Goal: Task Accomplishment & Management: Use online tool/utility

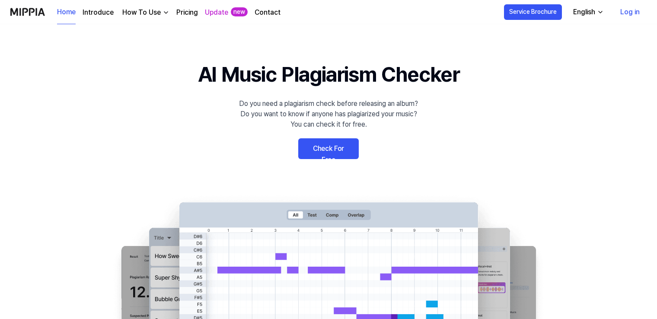
click at [338, 147] on link "Check For Free" at bounding box center [328, 148] width 61 height 21
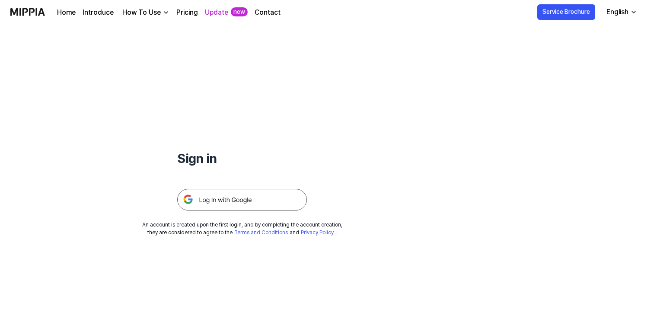
click at [281, 201] on img at bounding box center [242, 200] width 130 height 22
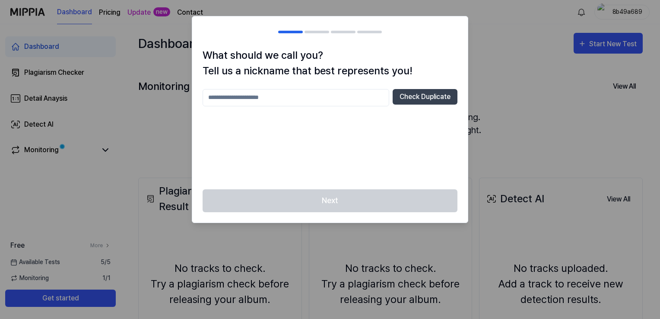
click at [351, 92] on input "text" at bounding box center [296, 97] width 187 height 17
type input "*"
type input "********"
click at [416, 127] on div "******** Check Duplicate" at bounding box center [330, 134] width 255 height 90
click at [421, 99] on button "Check Duplicate" at bounding box center [425, 97] width 65 height 16
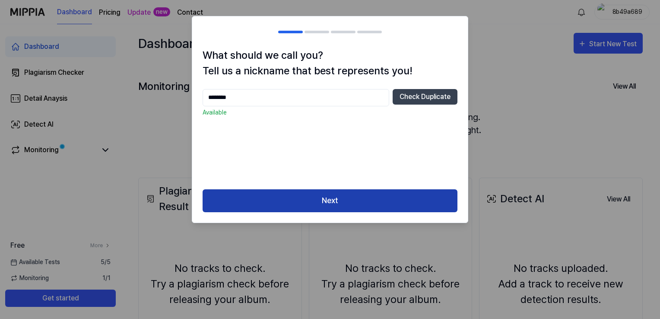
click at [380, 203] on button "Next" at bounding box center [330, 200] width 255 height 23
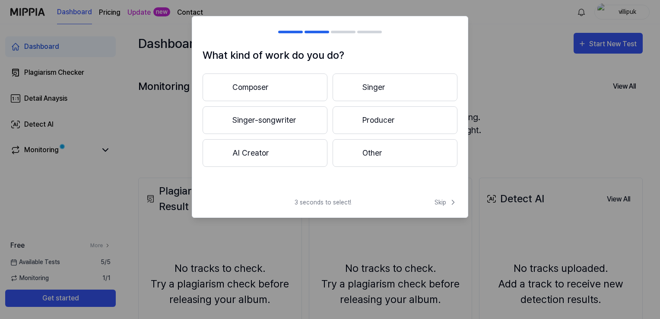
click at [312, 151] on button "AI Creator" at bounding box center [265, 153] width 125 height 28
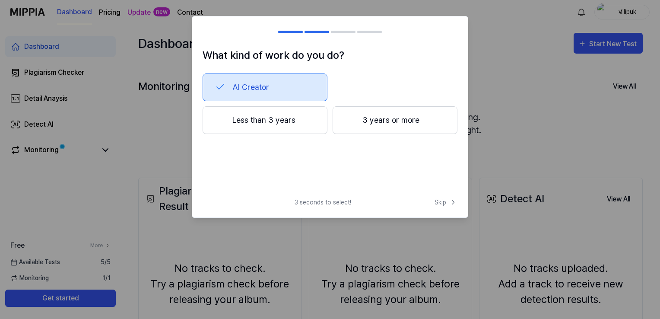
click at [293, 122] on button "Less than 3 years" at bounding box center [265, 120] width 125 height 28
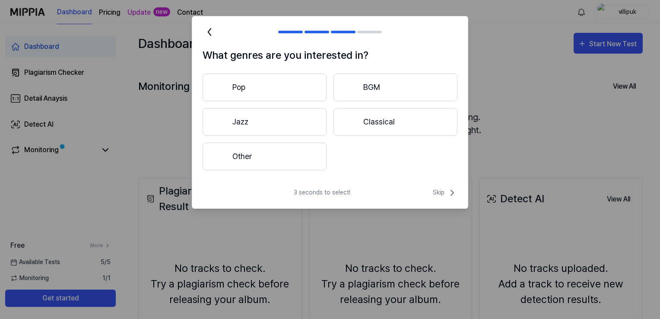
click at [284, 90] on button "Pop" at bounding box center [265, 87] width 124 height 28
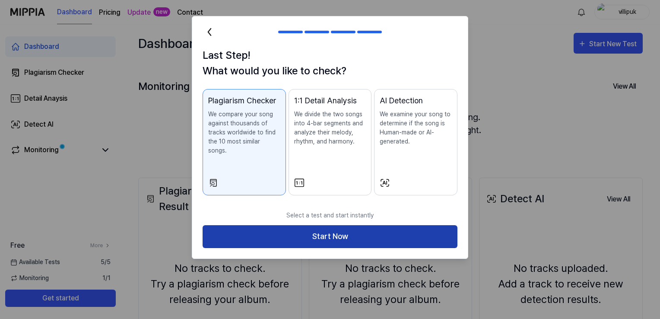
click at [333, 228] on button "Start Now" at bounding box center [330, 236] width 255 height 23
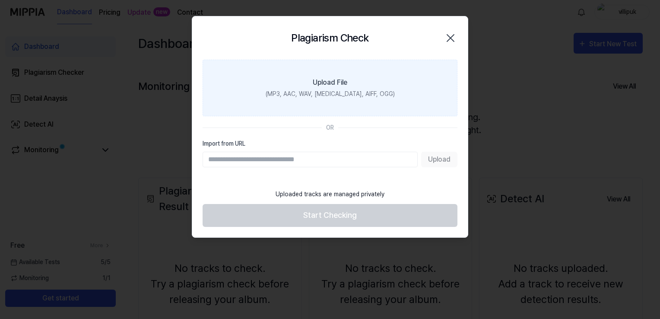
click at [316, 98] on div "(MP3, AAC, WAV, [MEDICAL_DATA], AIFF, OGG)" at bounding box center [330, 93] width 129 height 9
click at [0, 0] on input "Upload File (MP3, AAC, WAV, [MEDICAL_DATA], AIFF, OGG)" at bounding box center [0, 0] width 0 height 0
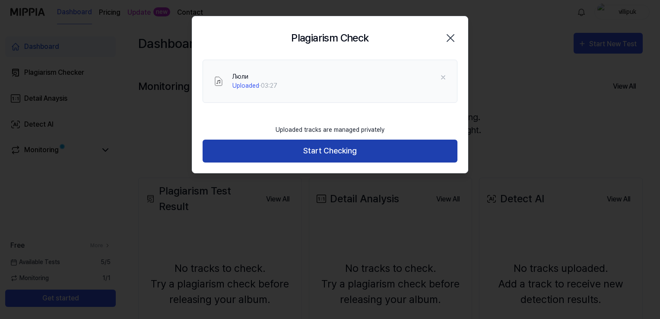
click at [328, 151] on button "Start Checking" at bounding box center [330, 151] width 255 height 23
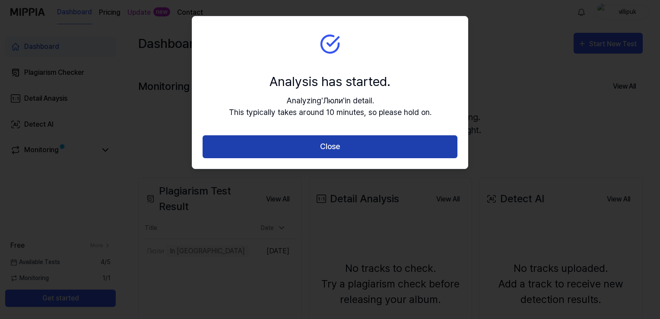
click at [328, 146] on button "Close" at bounding box center [330, 146] width 255 height 23
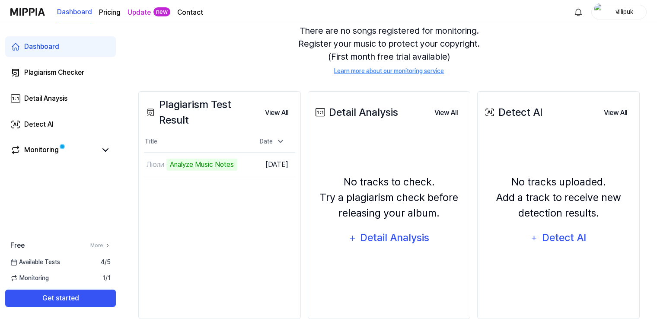
scroll to position [103, 0]
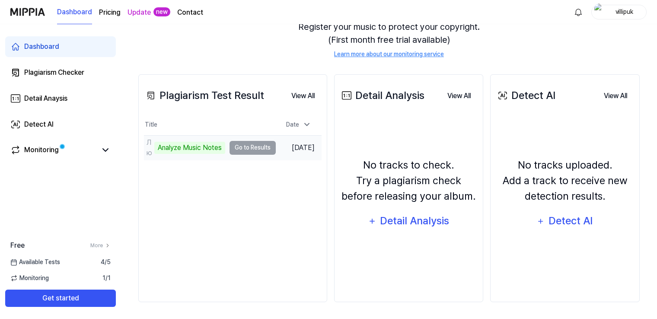
click at [201, 148] on div "Analyze Music Notes" at bounding box center [189, 148] width 71 height 12
click at [249, 145] on td "Люли Analyze Music Notes Go to Results" at bounding box center [210, 148] width 132 height 24
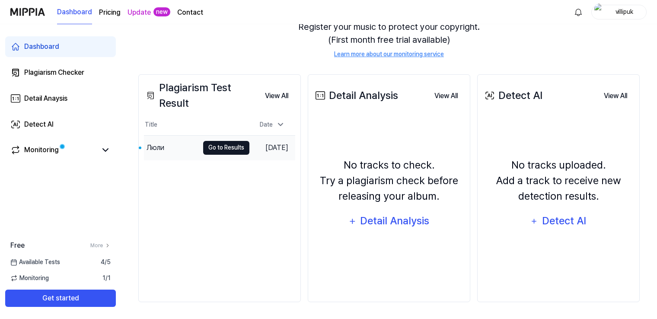
click at [217, 146] on button "Go to Results" at bounding box center [226, 148] width 46 height 14
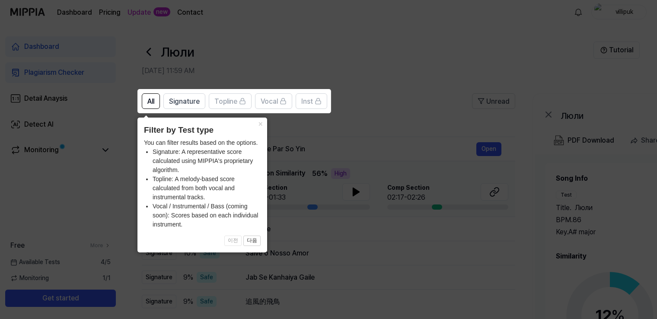
click at [301, 132] on icon at bounding box center [330, 159] width 660 height 319
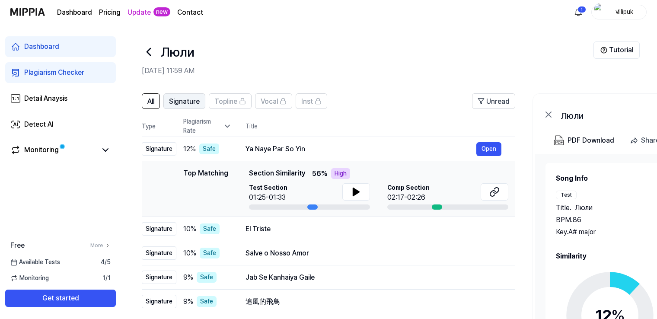
click at [189, 101] on span "Signature" at bounding box center [184, 101] width 31 height 10
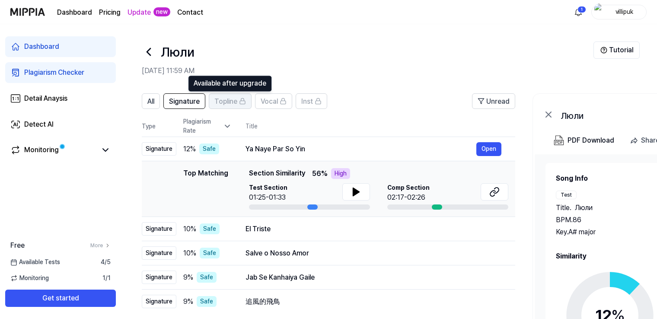
click at [227, 102] on span "Topline" at bounding box center [225, 101] width 23 height 10
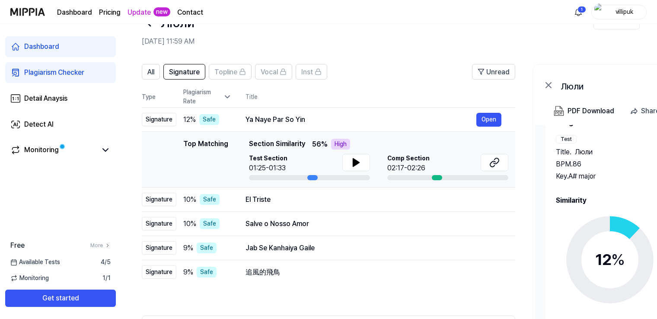
scroll to position [43, 0]
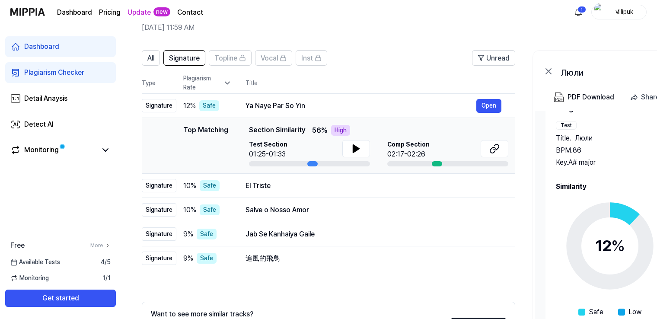
drag, startPoint x: 555, startPoint y: 183, endPoint x: 588, endPoint y: 185, distance: 33.7
click at [588, 185] on h2 "Similarity" at bounding box center [667, 187] width 223 height 10
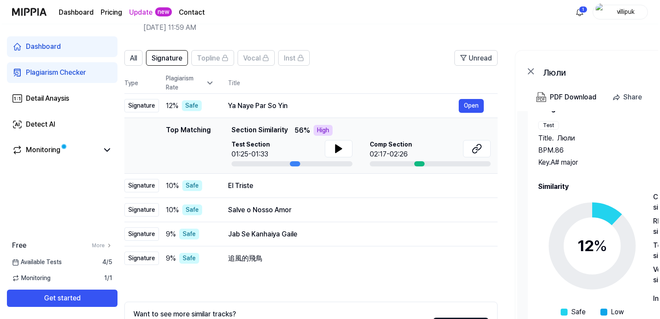
scroll to position [0, 0]
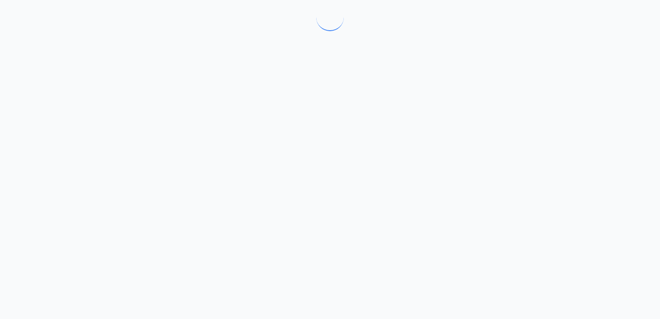
drag, startPoint x: 588, startPoint y: 185, endPoint x: 517, endPoint y: 171, distance: 72.6
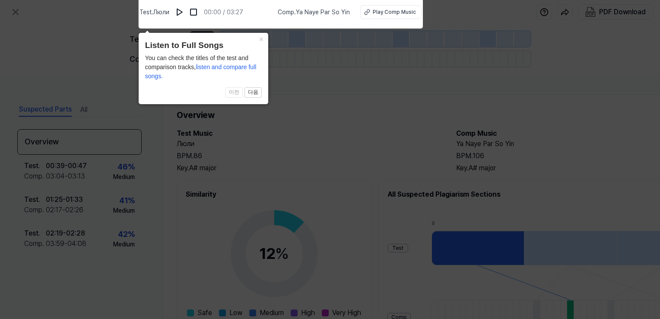
click at [294, 58] on icon at bounding box center [330, 157] width 660 height 323
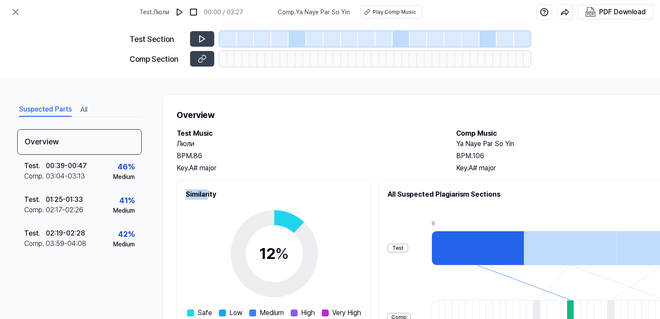
drag, startPoint x: 207, startPoint y: 191, endPoint x: 187, endPoint y: 191, distance: 20.3
click at [187, 191] on h2 "Similarity" at bounding box center [274, 194] width 177 height 10
drag, startPoint x: 187, startPoint y: 191, endPoint x: 171, endPoint y: 188, distance: 16.4
click at [171, 188] on div "Overview Test Music Люли BPM. 86 Key. A# major Comp Music Ya Naye Par So Yin BP…" at bounding box center [448, 268] width 571 height 348
click at [186, 195] on h2 "Similarity" at bounding box center [274, 194] width 177 height 10
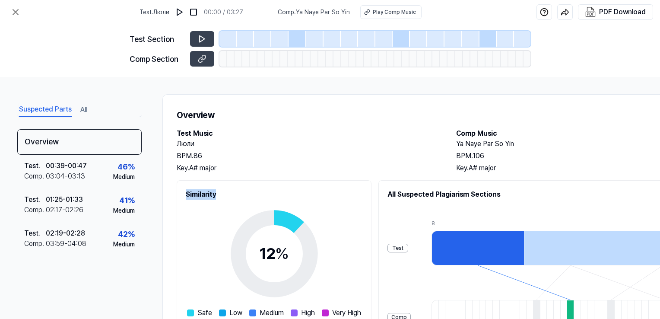
drag, startPoint x: 185, startPoint y: 193, endPoint x: 215, endPoint y: 193, distance: 29.4
click at [215, 193] on h2 "Similarity" at bounding box center [274, 194] width 177 height 10
copy h2 "Similarity"
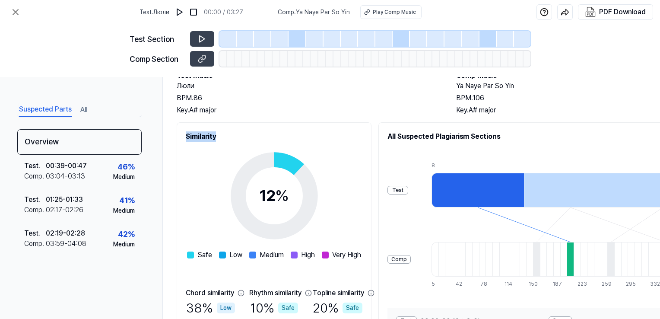
scroll to position [14, 0]
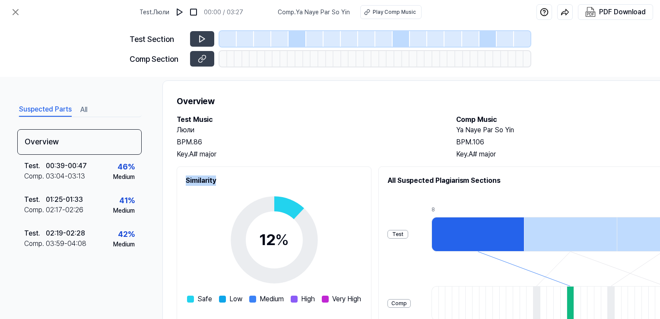
click at [82, 108] on button "All" at bounding box center [83, 110] width 7 height 14
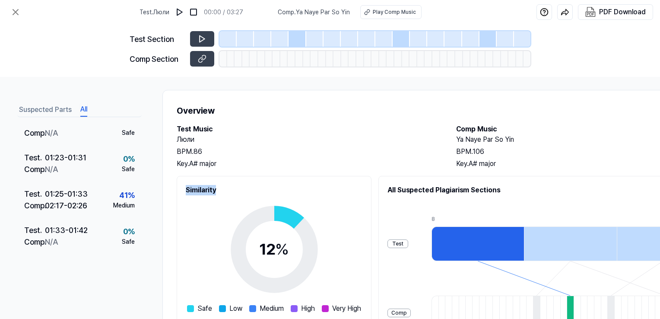
scroll to position [0, 0]
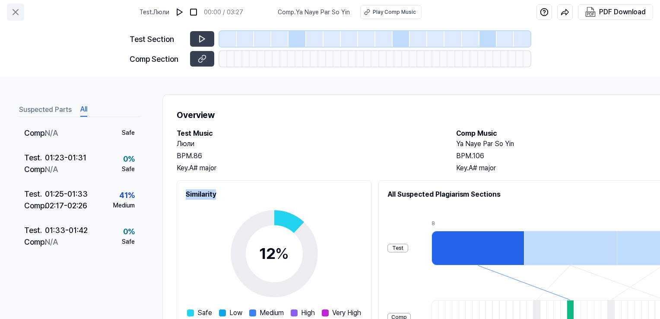
click at [12, 15] on icon at bounding box center [15, 12] width 10 height 10
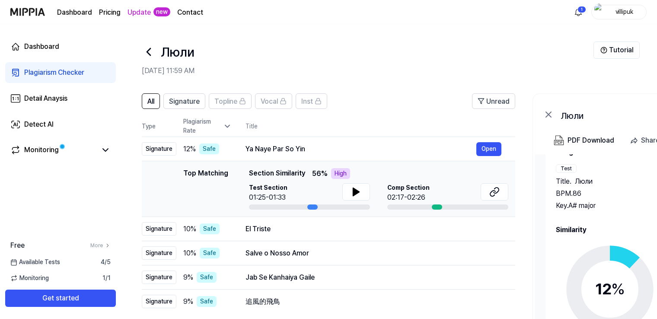
click at [146, 54] on icon at bounding box center [149, 52] width 14 height 14
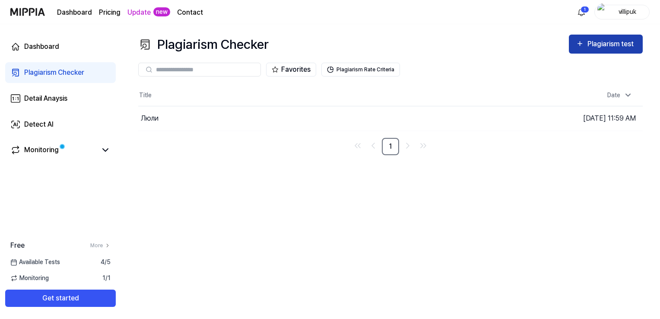
click at [581, 49] on div "Plagiarism test" at bounding box center [606, 43] width 60 height 11
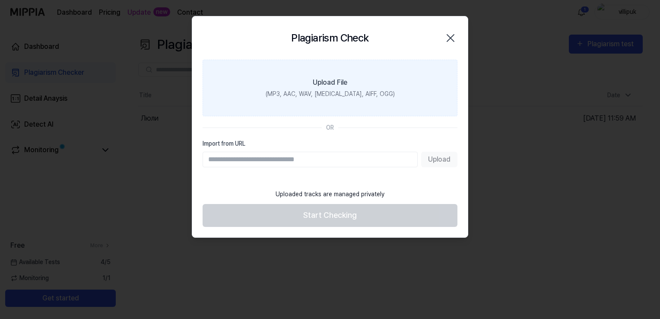
click at [334, 99] on label "Upload File (MP3, AAC, WAV, [MEDICAL_DATA], AIFF, OGG)" at bounding box center [330, 88] width 255 height 57
click at [0, 0] on input "Upload File (MP3, AAC, WAV, [MEDICAL_DATA], AIFF, OGG)" at bounding box center [0, 0] width 0 height 0
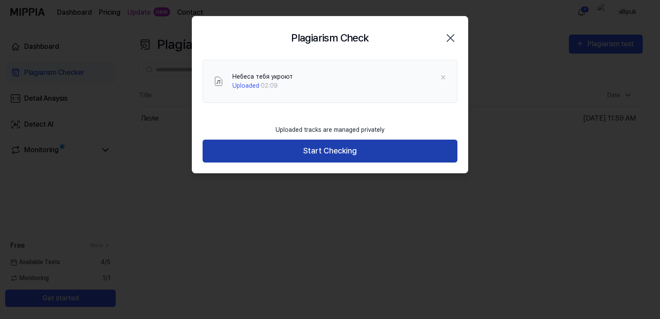
click at [316, 152] on button "Start Checking" at bounding box center [330, 151] width 255 height 23
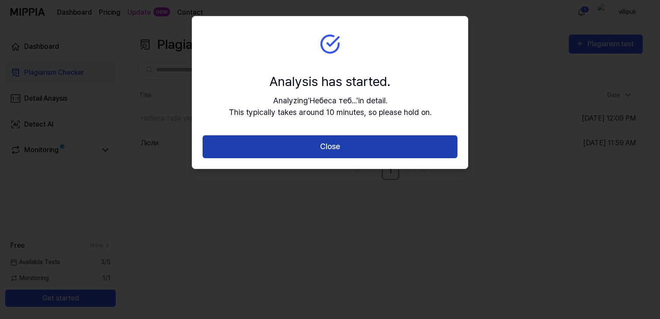
click at [316, 150] on button "Close" at bounding box center [330, 146] width 255 height 23
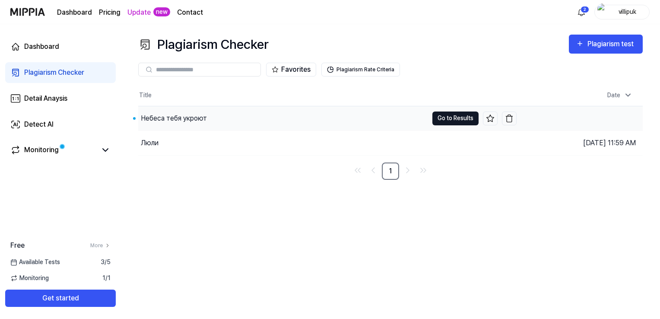
click at [448, 120] on button "Go to Results" at bounding box center [456, 119] width 46 height 14
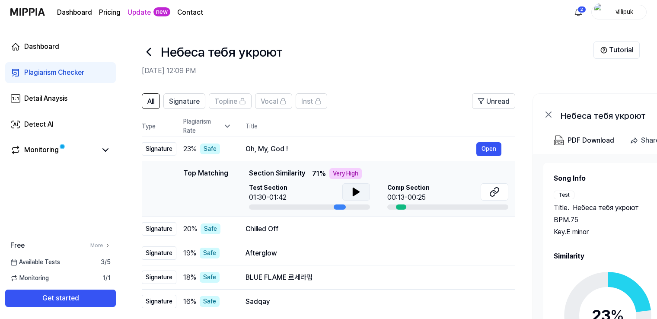
click at [359, 188] on icon at bounding box center [356, 192] width 10 height 10
drag, startPoint x: 245, startPoint y: 148, endPoint x: 284, endPoint y: 148, distance: 38.0
click at [283, 148] on div "Oh, My, God !" at bounding box center [360, 149] width 231 height 10
click at [288, 149] on div "Oh, My, God !" at bounding box center [360, 149] width 231 height 10
click at [489, 147] on button "Open" at bounding box center [488, 149] width 25 height 14
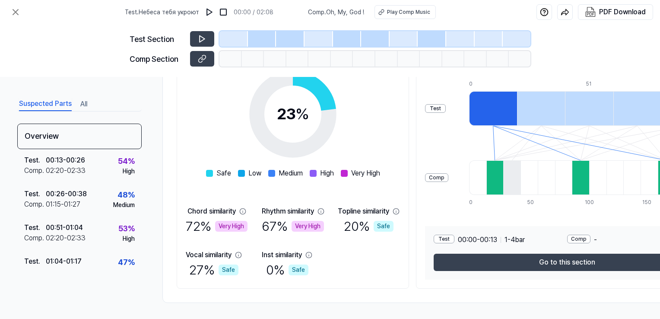
scroll to position [143, 0]
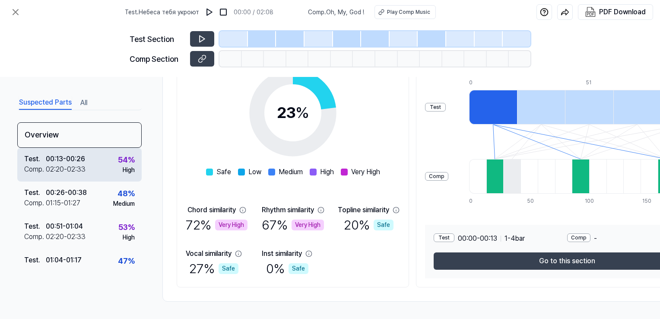
click at [94, 170] on div "Test . 00:13 - 00:26 Comp . 02:20 - 02:33 54 % High" at bounding box center [79, 165] width 124 height 34
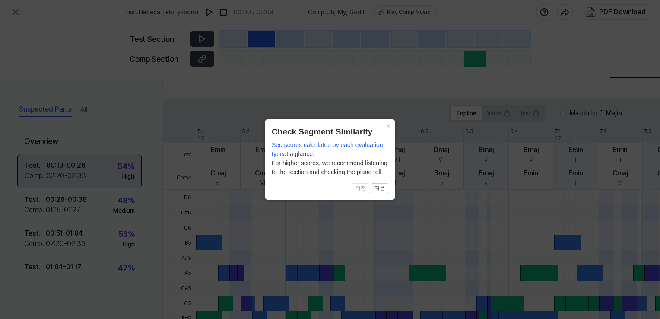
scroll to position [277, 0]
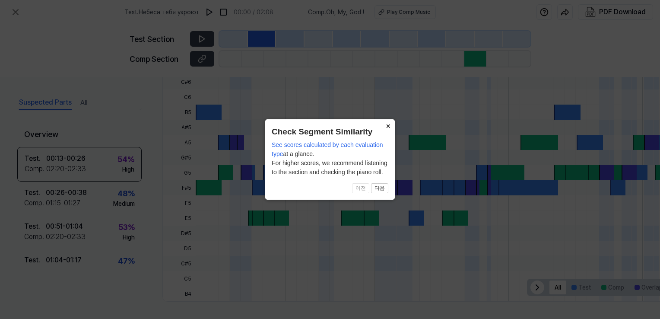
click at [388, 125] on button "×" at bounding box center [388, 125] width 14 height 12
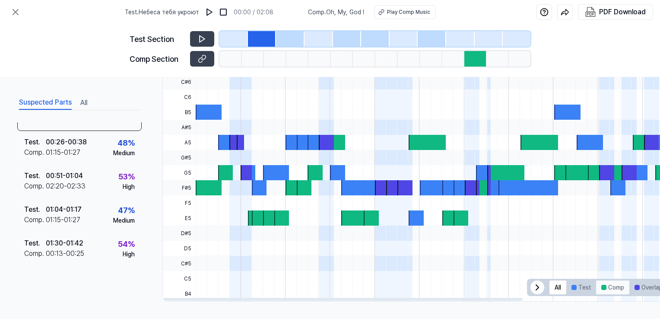
click at [612, 284] on button "Comp" at bounding box center [612, 288] width 33 height 14
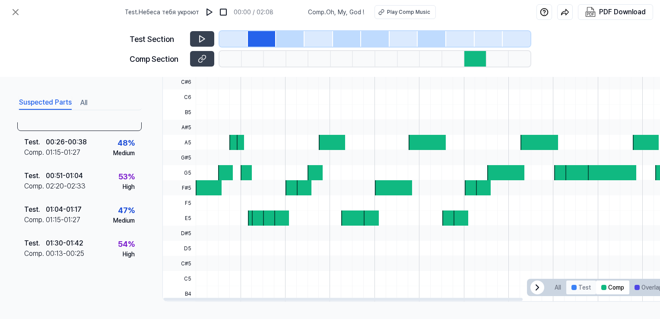
click at [586, 284] on button "Test" at bounding box center [582, 288] width 30 height 14
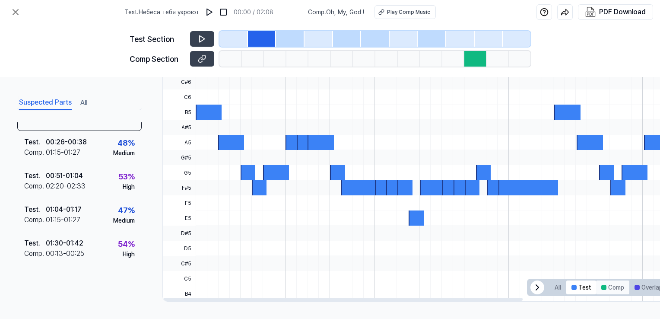
click at [607, 286] on button "Comp" at bounding box center [612, 288] width 33 height 14
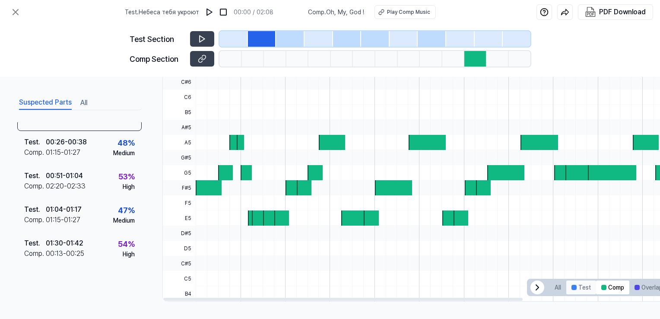
click at [580, 285] on button "Test" at bounding box center [582, 288] width 30 height 14
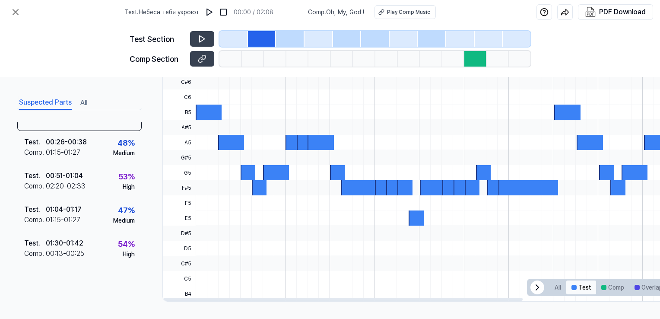
click at [590, 286] on button "Test" at bounding box center [582, 288] width 30 height 14
click at [195, 38] on button at bounding box center [202, 39] width 24 height 16
click at [200, 37] on icon at bounding box center [200, 39] width 1 height 6
click at [265, 37] on div at bounding box center [262, 39] width 29 height 16
click at [280, 38] on div at bounding box center [290, 39] width 29 height 16
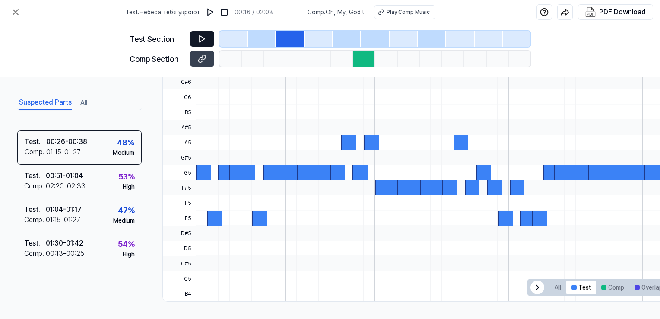
click at [260, 38] on div at bounding box center [262, 39] width 29 height 16
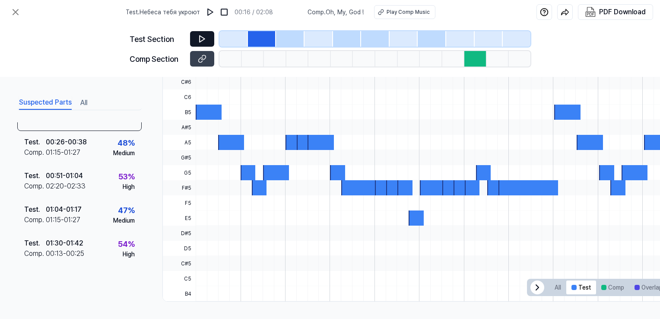
click at [480, 58] on div at bounding box center [476, 59] width 22 height 16
click at [476, 61] on div at bounding box center [476, 59] width 22 height 16
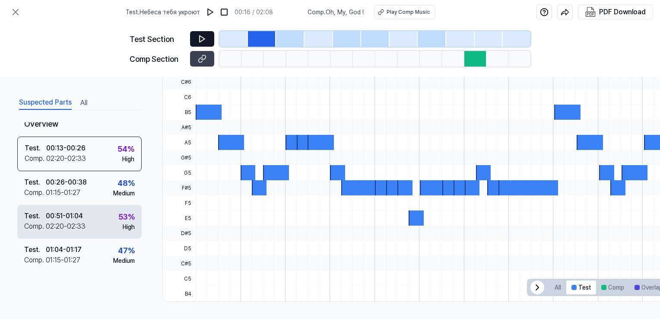
scroll to position [0, 0]
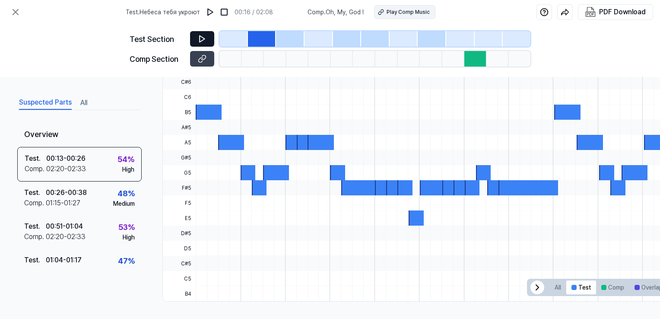
click at [381, 13] on icon at bounding box center [381, 12] width 6 height 6
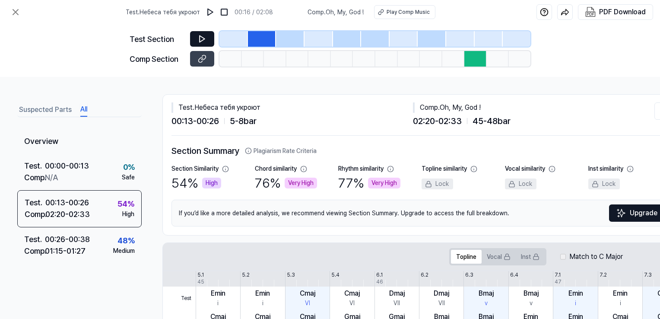
click at [83, 110] on button "All" at bounding box center [83, 110] width 7 height 14
click at [12, 15] on icon at bounding box center [15, 12] width 10 height 10
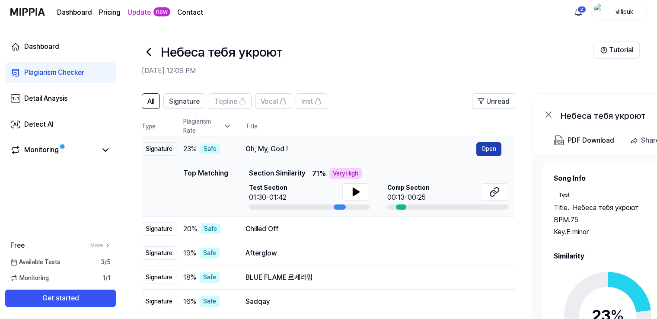
click at [491, 145] on button "Open" at bounding box center [488, 149] width 25 height 14
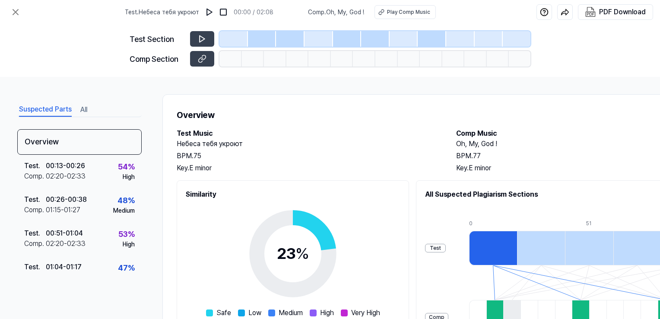
click at [229, 35] on div at bounding box center [234, 39] width 29 height 16
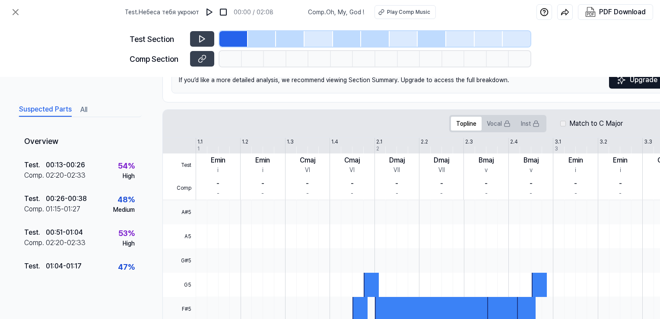
scroll to position [130, 0]
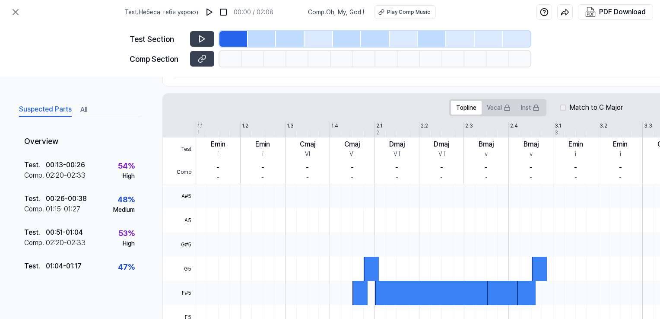
click at [232, 49] on div "Test Section Comp Section" at bounding box center [330, 50] width 401 height 53
click at [235, 56] on div at bounding box center [231, 59] width 22 height 16
click at [252, 33] on div at bounding box center [262, 39] width 29 height 16
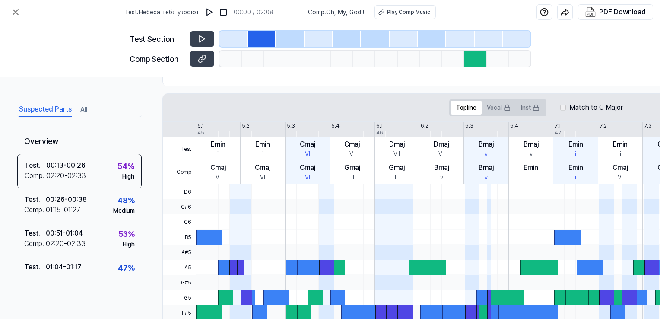
click at [257, 53] on div at bounding box center [253, 59] width 22 height 16
click at [289, 41] on div at bounding box center [290, 39] width 29 height 16
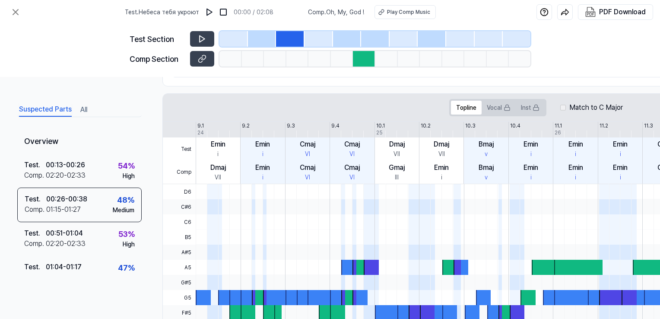
click at [336, 38] on div at bounding box center [347, 39] width 29 height 16
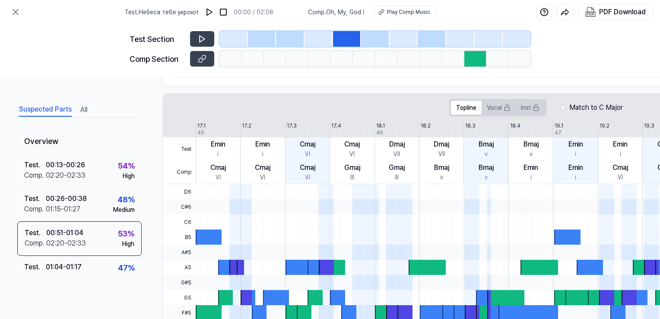
click at [379, 39] on div at bounding box center [375, 39] width 29 height 16
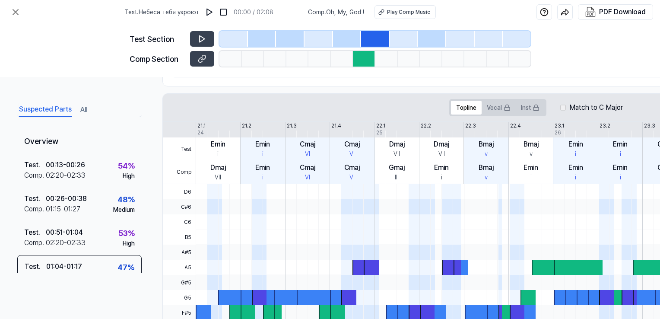
click at [414, 39] on div at bounding box center [404, 39] width 29 height 16
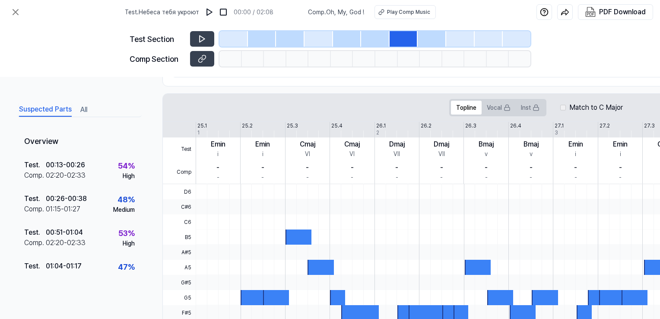
click at [437, 39] on div at bounding box center [432, 39] width 29 height 16
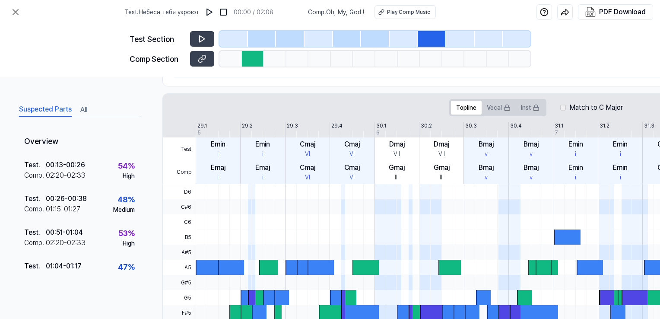
click at [450, 39] on div at bounding box center [460, 39] width 29 height 16
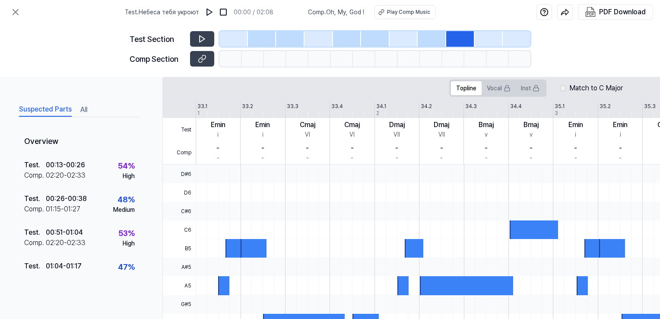
scroll to position [130, 0]
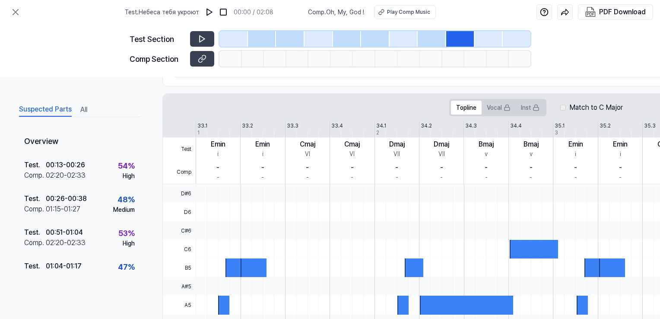
click at [482, 42] on div at bounding box center [489, 39] width 29 height 16
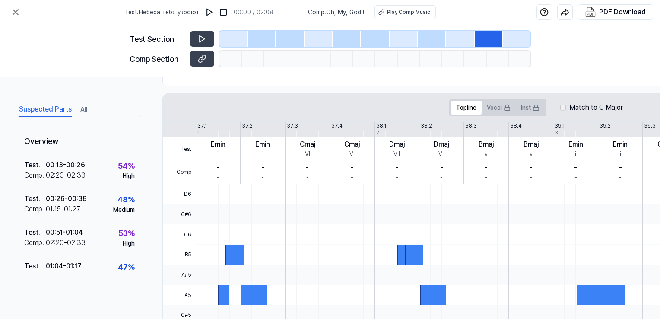
click at [518, 42] on div at bounding box center [517, 39] width 28 height 16
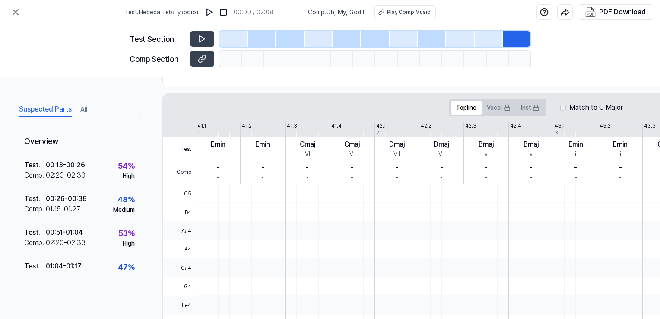
click at [238, 39] on div at bounding box center [234, 39] width 29 height 16
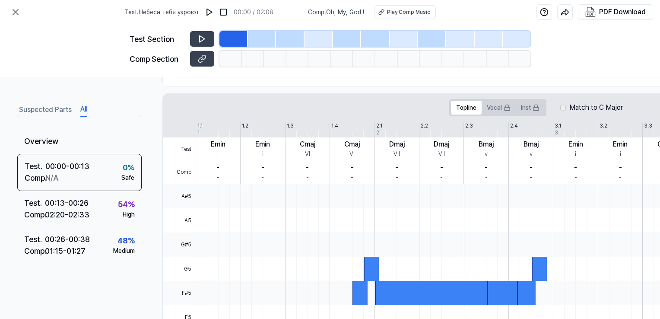
click at [86, 113] on button "All" at bounding box center [83, 110] width 7 height 14
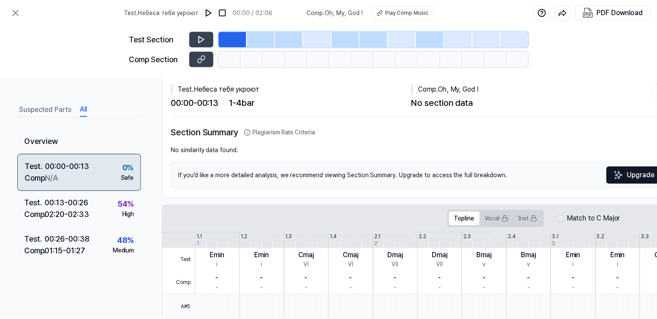
scroll to position [0, 0]
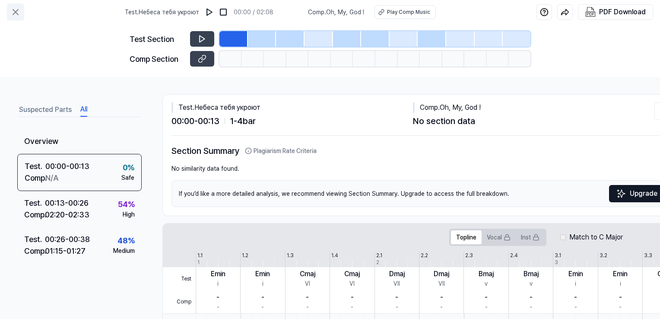
click at [12, 16] on icon at bounding box center [15, 12] width 10 height 10
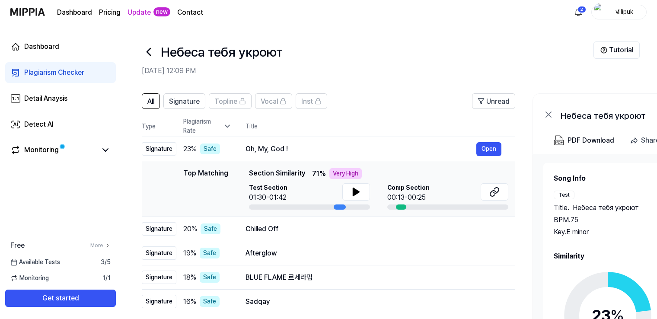
click at [147, 49] on icon at bounding box center [149, 52] width 14 height 14
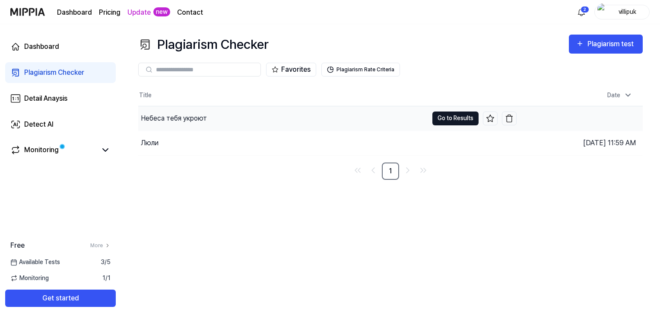
click at [450, 120] on button "Go to Results" at bounding box center [456, 119] width 46 height 14
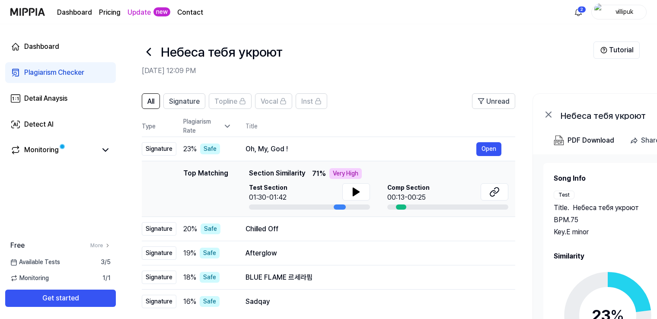
click at [147, 51] on icon at bounding box center [148, 51] width 3 height 7
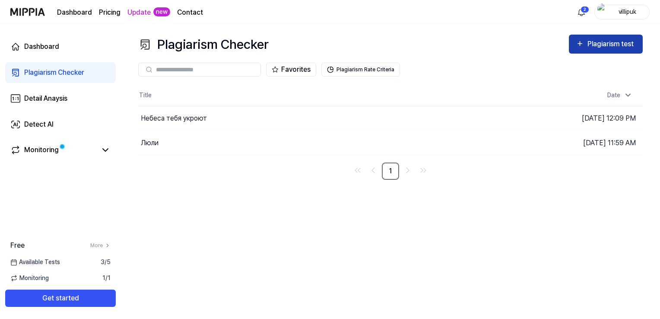
click at [598, 39] on div "Plagiarism test" at bounding box center [612, 43] width 48 height 11
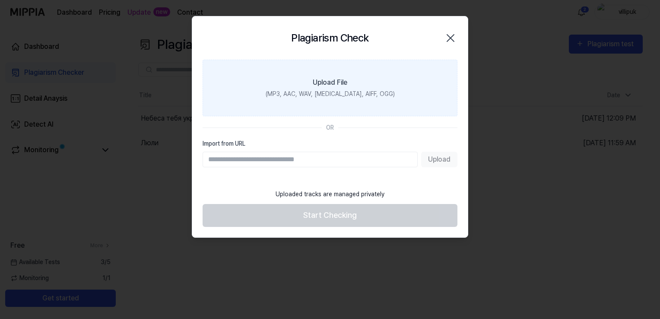
click at [341, 92] on div "(MP3, AAC, WAV, [MEDICAL_DATA], AIFF, OGG)" at bounding box center [330, 93] width 129 height 9
click at [0, 0] on input "Upload File (MP3, AAC, WAV, [MEDICAL_DATA], AIFF, OGG)" at bounding box center [0, 0] width 0 height 0
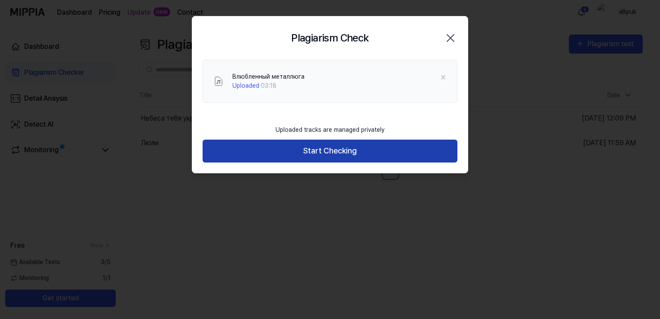
click at [332, 151] on button "Start Checking" at bounding box center [330, 151] width 255 height 23
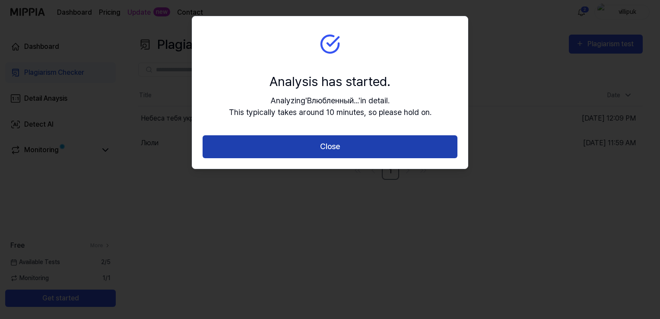
click at [328, 144] on button "Close" at bounding box center [330, 146] width 255 height 23
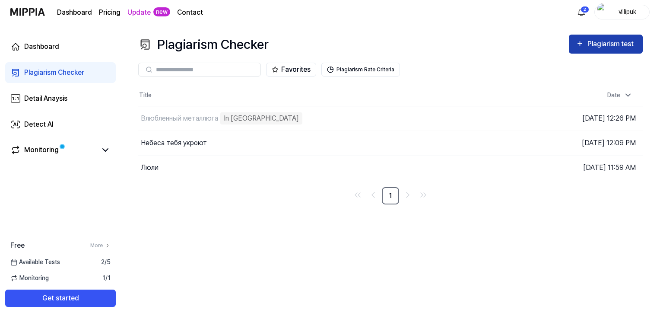
click at [583, 45] on icon "button" at bounding box center [580, 43] width 8 height 10
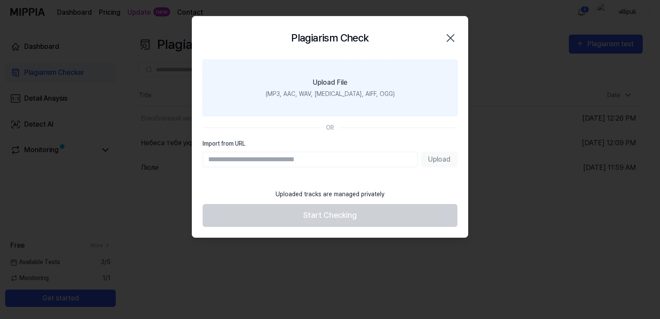
click at [349, 95] on div "(MP3, AAC, WAV, [MEDICAL_DATA], AIFF, OGG)" at bounding box center [330, 93] width 129 height 9
click at [0, 0] on input "Upload File (MP3, AAC, WAV, [MEDICAL_DATA], AIFF, OGG)" at bounding box center [0, 0] width 0 height 0
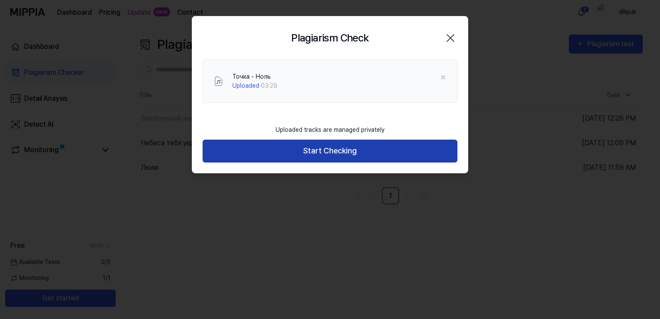
click at [303, 144] on button "Start Checking" at bounding box center [330, 151] width 255 height 23
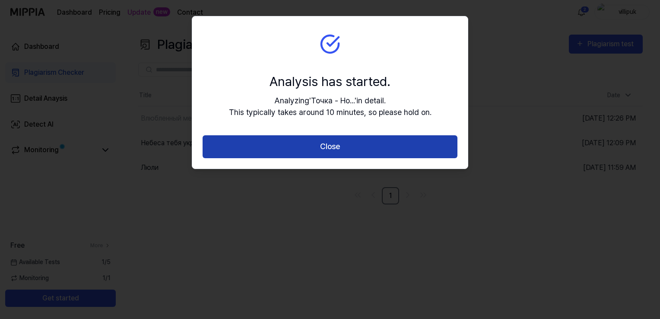
click at [351, 142] on button "Close" at bounding box center [330, 146] width 255 height 23
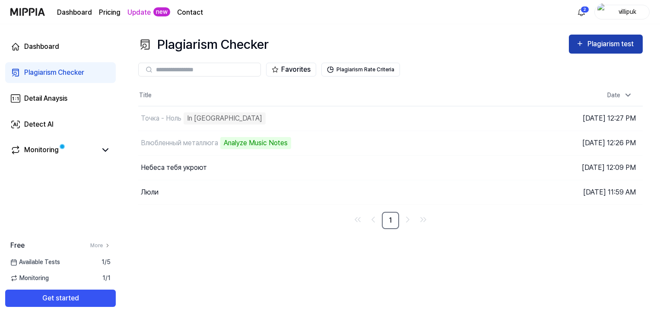
click at [606, 41] on div "Plagiarism test" at bounding box center [612, 43] width 48 height 11
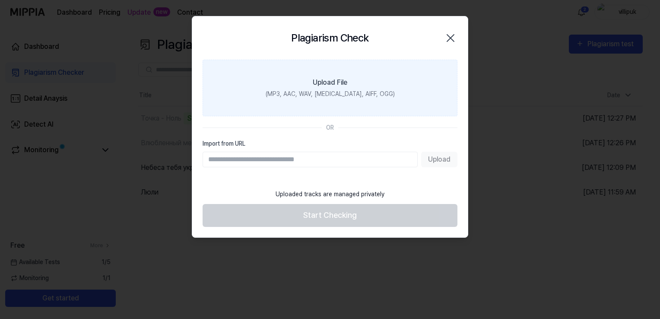
click at [356, 92] on div "(MP3, AAC, WAV, [MEDICAL_DATA], AIFF, OGG)" at bounding box center [330, 93] width 129 height 9
click at [0, 0] on input "Upload File (MP3, AAC, WAV, [MEDICAL_DATA], AIFF, OGG)" at bounding box center [0, 0] width 0 height 0
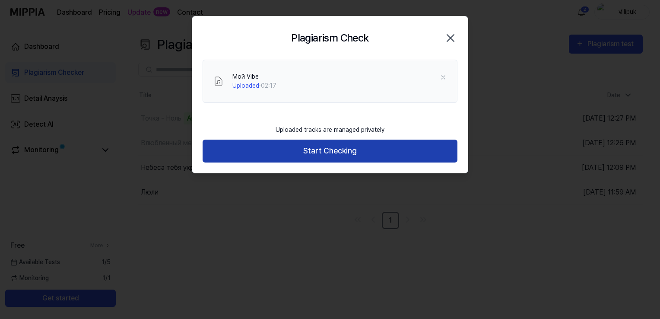
click at [358, 155] on button "Start Checking" at bounding box center [330, 151] width 255 height 23
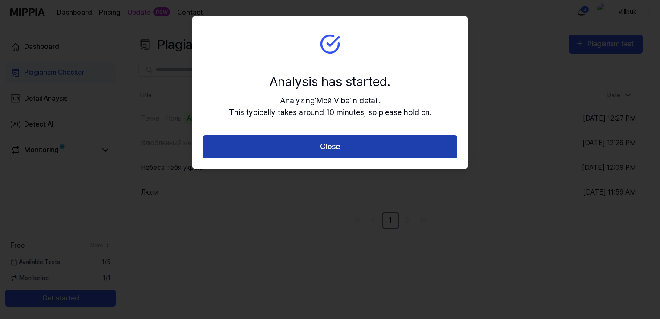
click at [341, 143] on button "Close" at bounding box center [330, 146] width 255 height 23
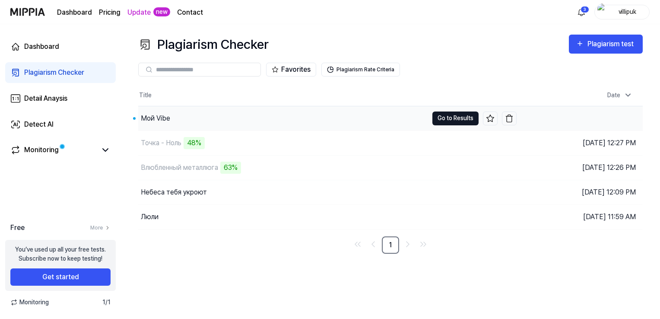
click at [439, 121] on button "Go to Results" at bounding box center [456, 119] width 46 height 14
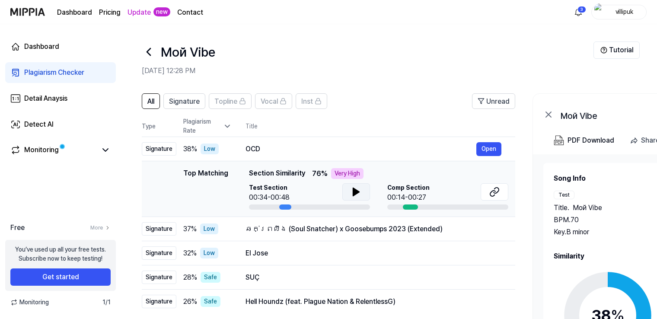
click at [356, 189] on icon at bounding box center [356, 192] width 6 height 8
click at [356, 190] on icon at bounding box center [356, 192] width 10 height 10
click at [582, 142] on div "PDF Download" at bounding box center [590, 140] width 47 height 11
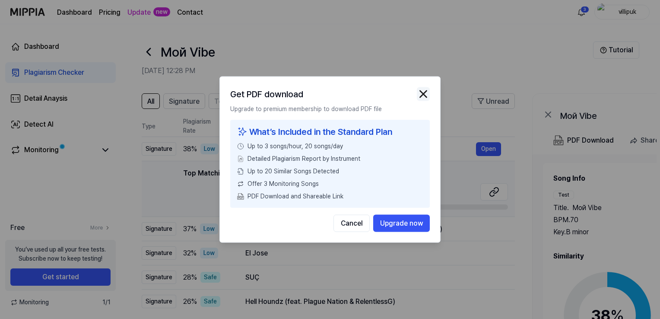
click at [425, 92] on img "button" at bounding box center [423, 94] width 13 height 13
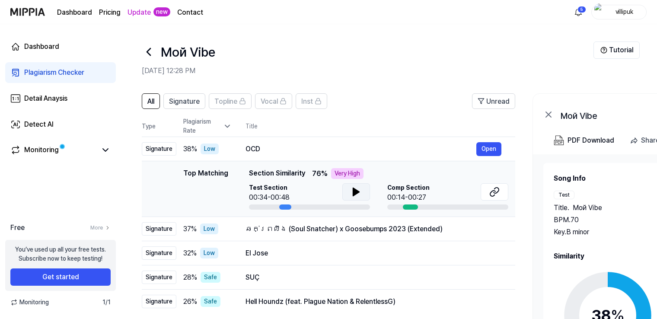
click at [151, 52] on icon at bounding box center [149, 52] width 14 height 14
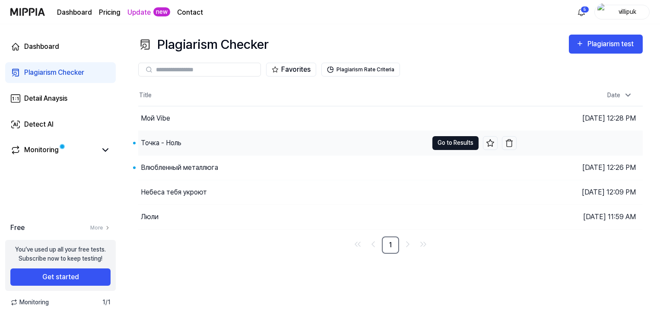
click at [465, 142] on button "Go to Results" at bounding box center [456, 143] width 46 height 14
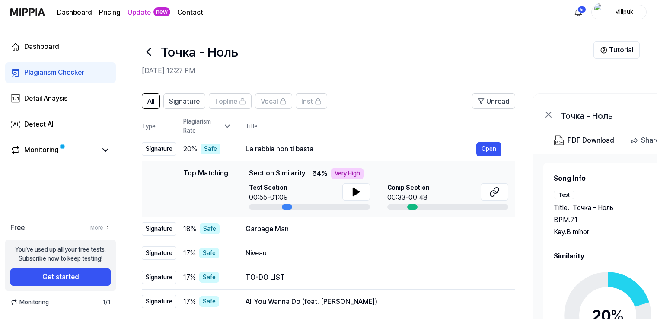
click at [149, 50] on icon at bounding box center [148, 51] width 3 height 7
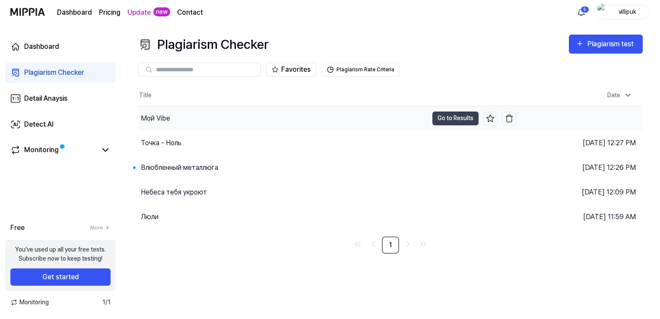
click at [332, 117] on div "Мой Vibe" at bounding box center [283, 118] width 290 height 24
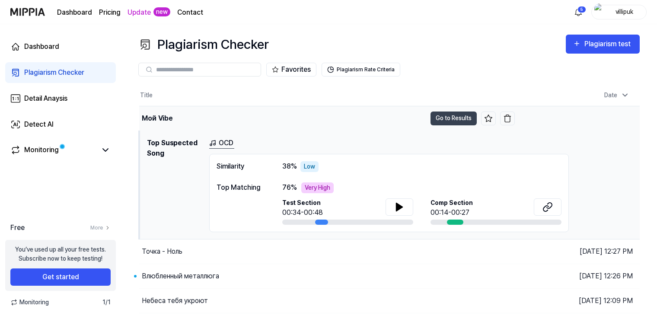
click at [299, 117] on div "Мой Vibe" at bounding box center [282, 118] width 287 height 24
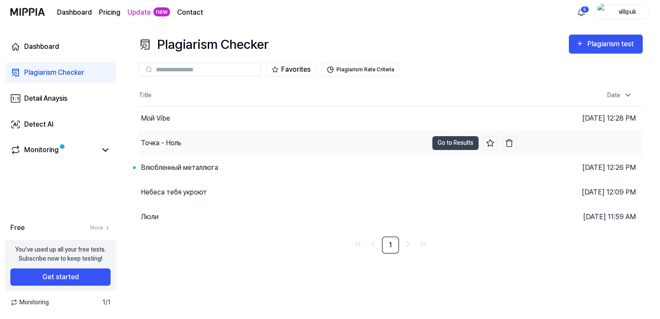
click at [281, 147] on div "Точка - Ноль" at bounding box center [283, 143] width 290 height 24
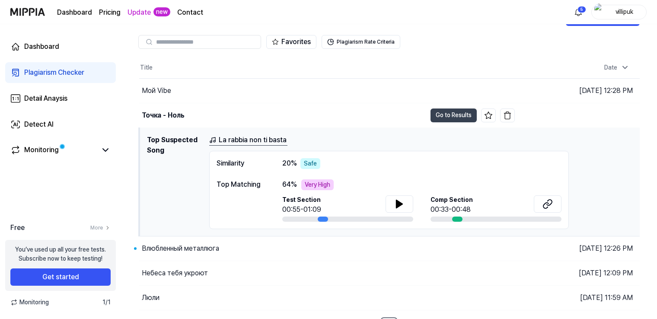
scroll to position [42, 0]
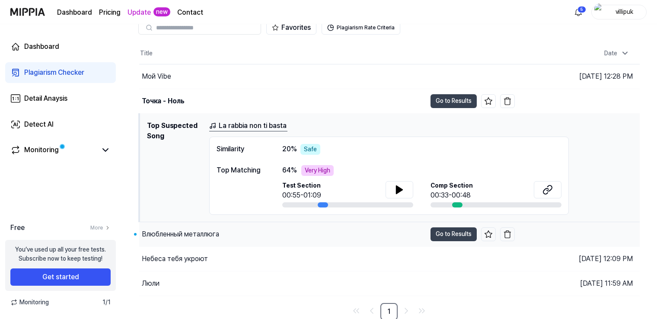
click at [301, 228] on div "Влюбленный металлюга" at bounding box center [282, 234] width 287 height 24
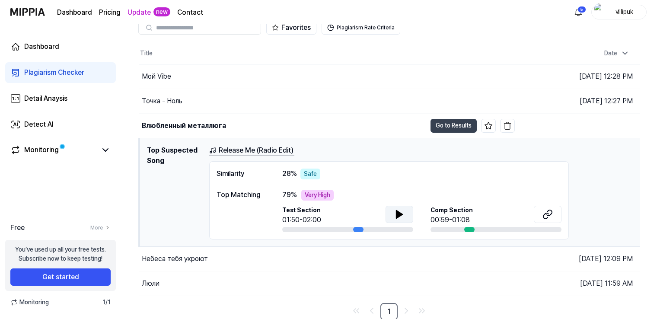
click at [397, 213] on icon at bounding box center [399, 214] width 6 height 8
click at [544, 211] on icon at bounding box center [547, 214] width 10 height 10
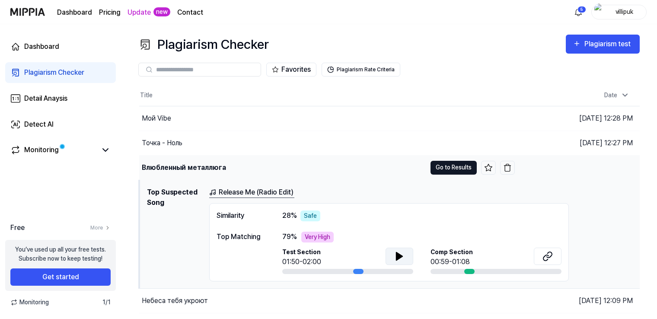
click at [455, 166] on button "Go to Results" at bounding box center [453, 168] width 46 height 14
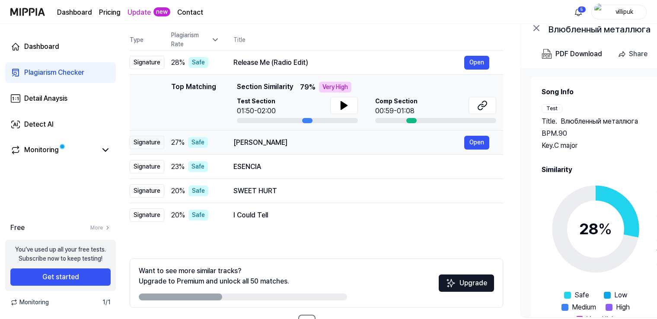
scroll to position [0, 8]
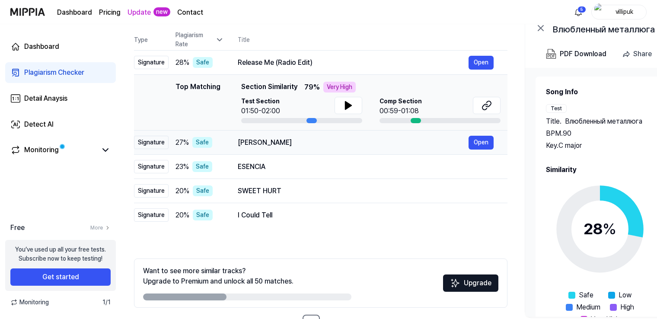
drag, startPoint x: 216, startPoint y: 142, endPoint x: 208, endPoint y: 143, distance: 7.8
click at [208, 143] on div "Safe" at bounding box center [202, 142] width 20 height 11
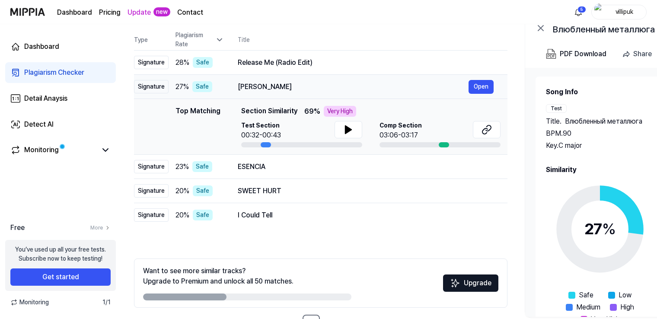
click at [222, 84] on div "27 % Safe" at bounding box center [199, 86] width 48 height 11
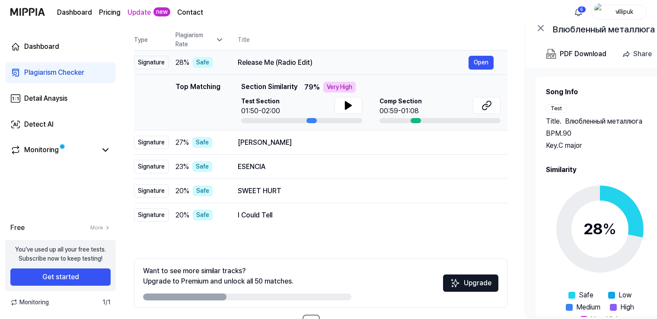
click at [222, 65] on div "28 % Safe" at bounding box center [199, 62] width 48 height 11
click at [215, 61] on div "28 % Safe" at bounding box center [199, 62] width 48 height 11
click at [206, 58] on div "Safe" at bounding box center [202, 62] width 20 height 11
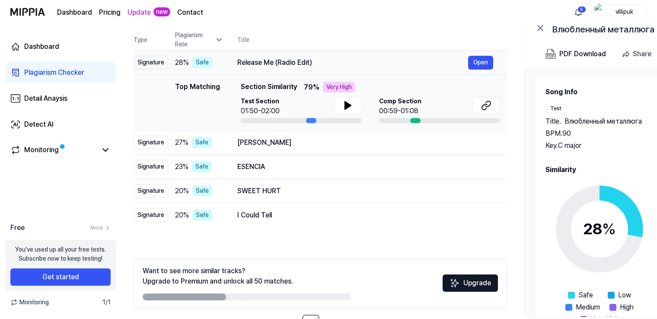
scroll to position [0, 0]
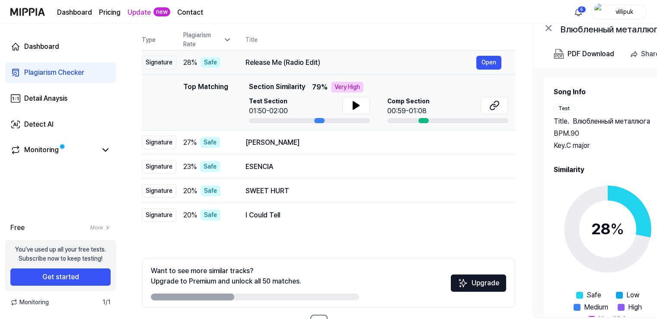
drag, startPoint x: 138, startPoint y: 63, endPoint x: 219, endPoint y: 61, distance: 80.4
click at [219, 61] on tr "Signature 28 % Safe Release Me (Radio Edit) Open" at bounding box center [328, 63] width 373 height 24
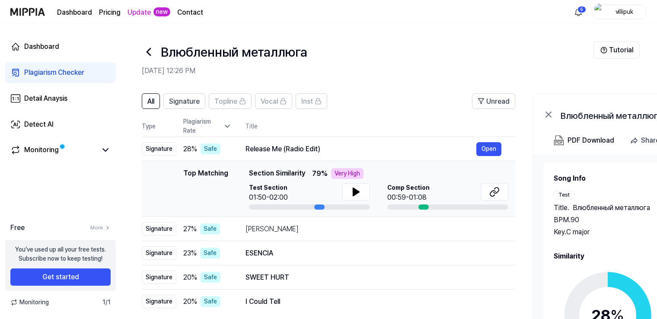
click at [148, 52] on icon at bounding box center [149, 52] width 14 height 14
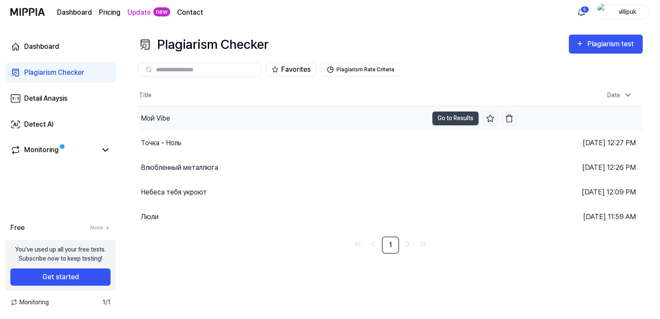
click at [225, 116] on div "Мой Vibe" at bounding box center [283, 118] width 290 height 24
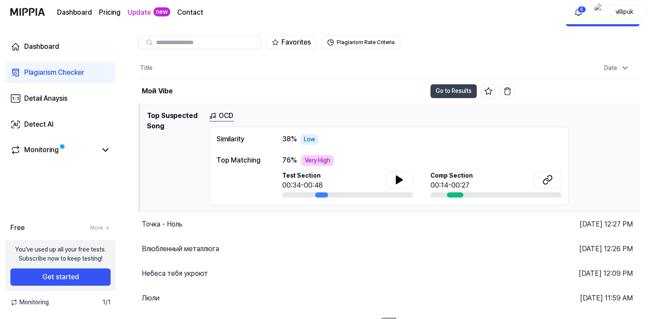
scroll to position [42, 0]
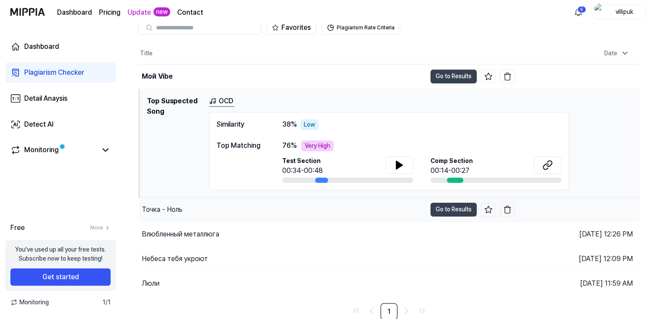
click at [253, 207] on div "Точка - Ноль" at bounding box center [282, 210] width 287 height 24
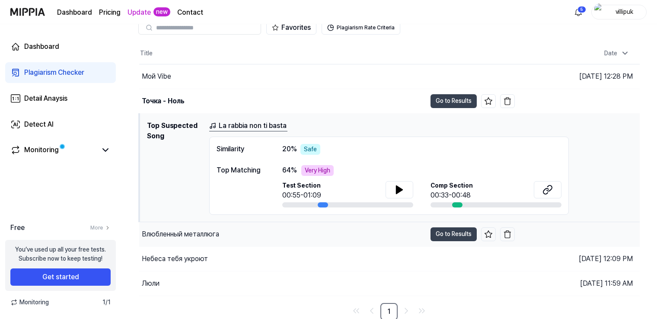
click at [255, 233] on div "Влюбленный металлюга" at bounding box center [282, 234] width 287 height 24
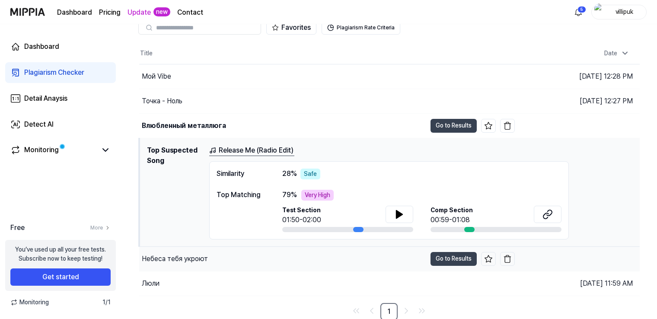
click at [236, 256] on div "Небеса тебя укроют" at bounding box center [282, 259] width 287 height 24
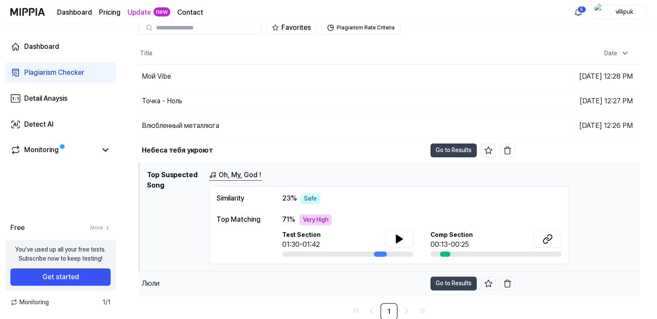
click at [249, 283] on div "Люли" at bounding box center [282, 283] width 287 height 24
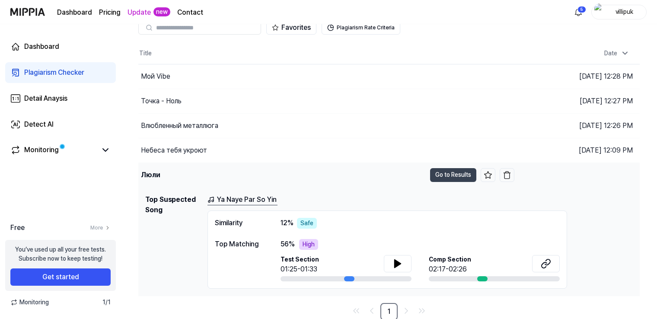
click at [185, 171] on div "Люли" at bounding box center [281, 175] width 287 height 24
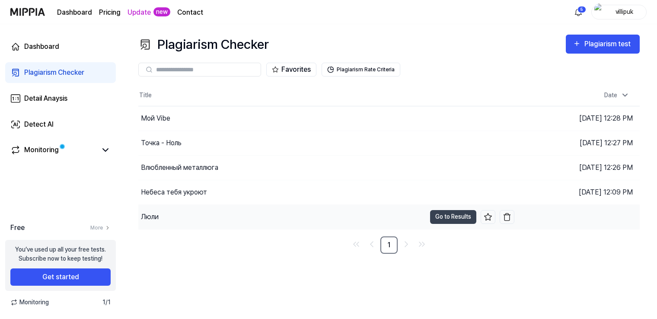
scroll to position [0, 0]
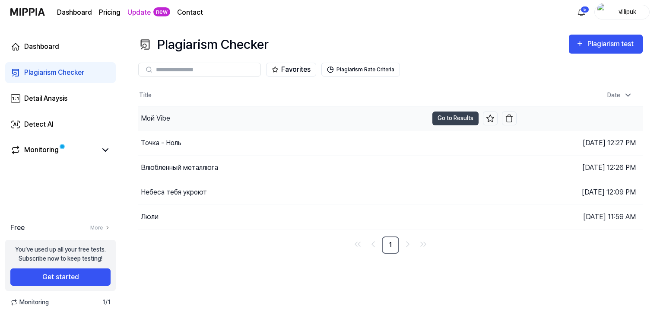
click at [279, 124] on div "Мой Vibe" at bounding box center [283, 118] width 290 height 24
